Goal: Find specific page/section: Find specific page/section

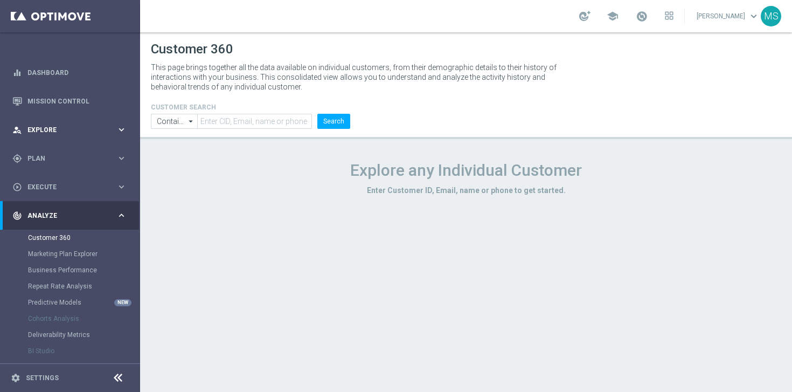
click at [104, 128] on span "Explore" at bounding box center [71, 130] width 89 height 6
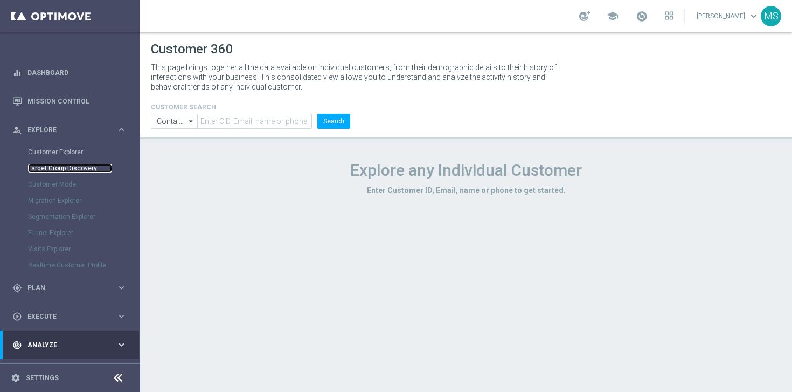
click at [85, 168] on link "Target Group Discovery" at bounding box center [70, 168] width 84 height 9
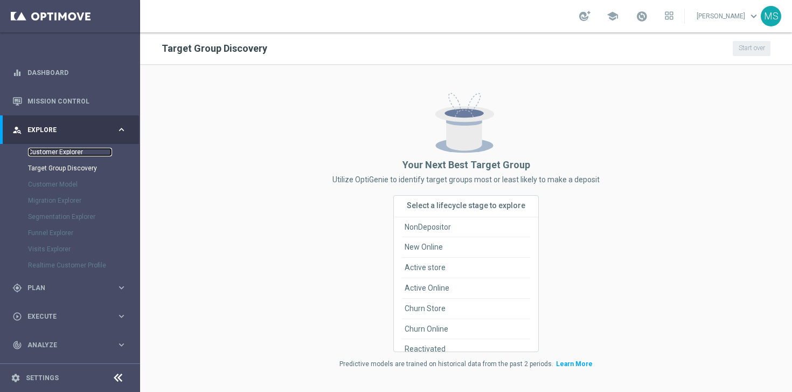
click at [66, 149] on link "Customer Explorer" at bounding box center [70, 152] width 84 height 9
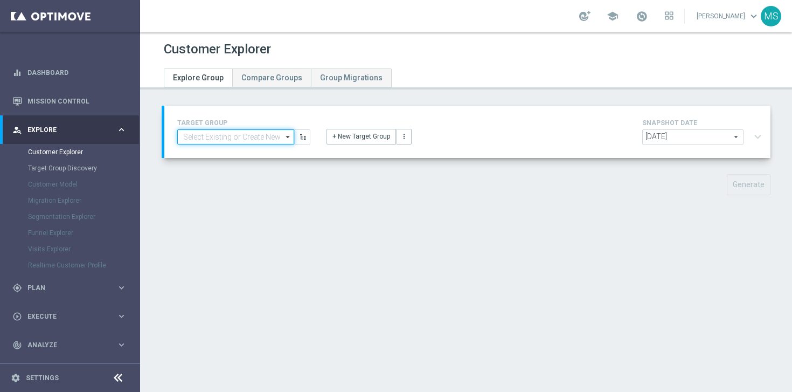
click at [234, 135] on input at bounding box center [235, 136] width 117 height 15
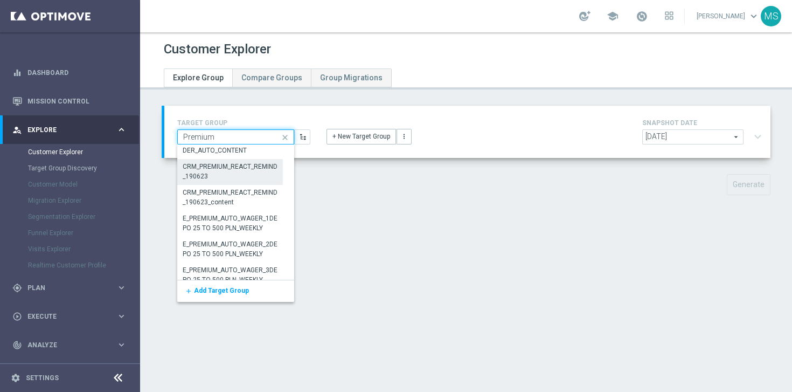
scroll to position [270, 0]
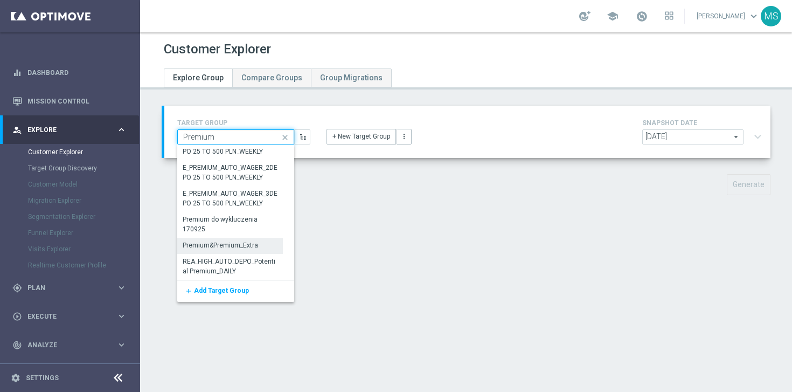
type input "Premium"
click at [241, 240] on div "Premium&Premium_Extra" at bounding box center [220, 245] width 75 height 10
